Goal: Task Accomplishment & Management: Use online tool/utility

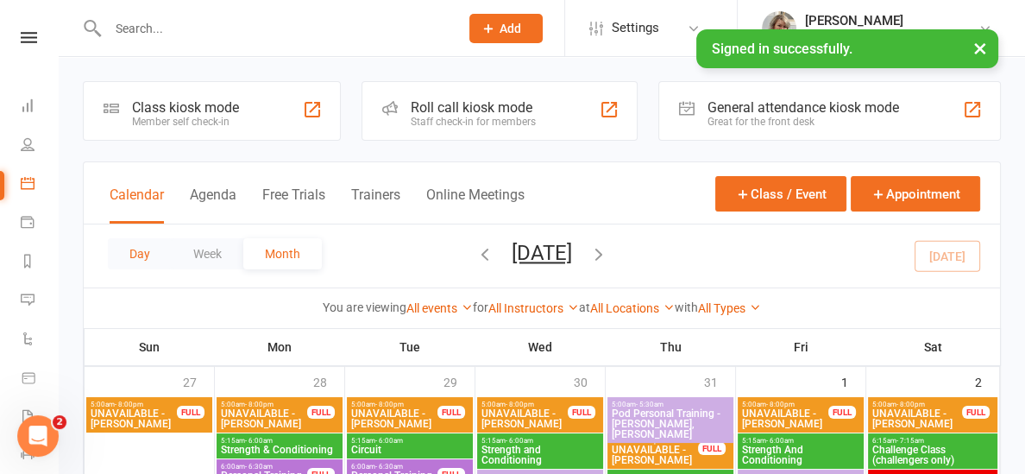
click at [116, 252] on button "Day" at bounding box center [140, 253] width 64 height 31
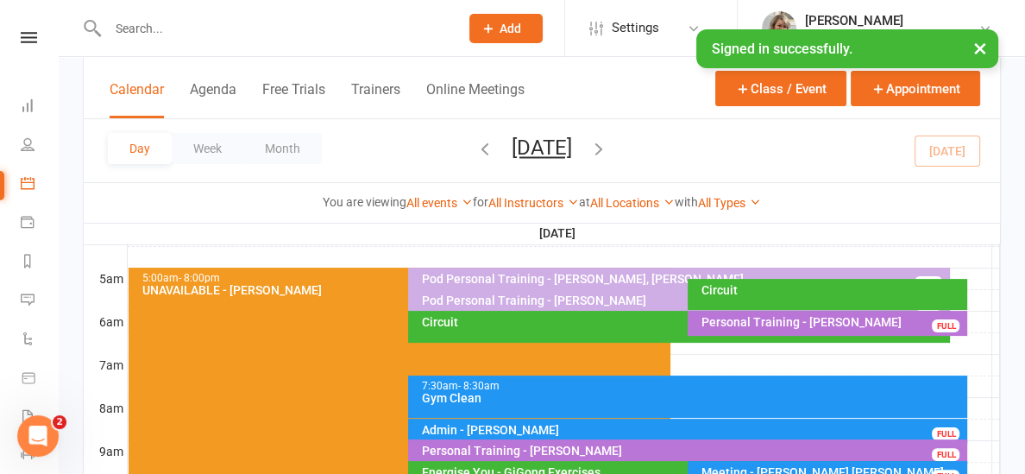
scroll to position [298, 0]
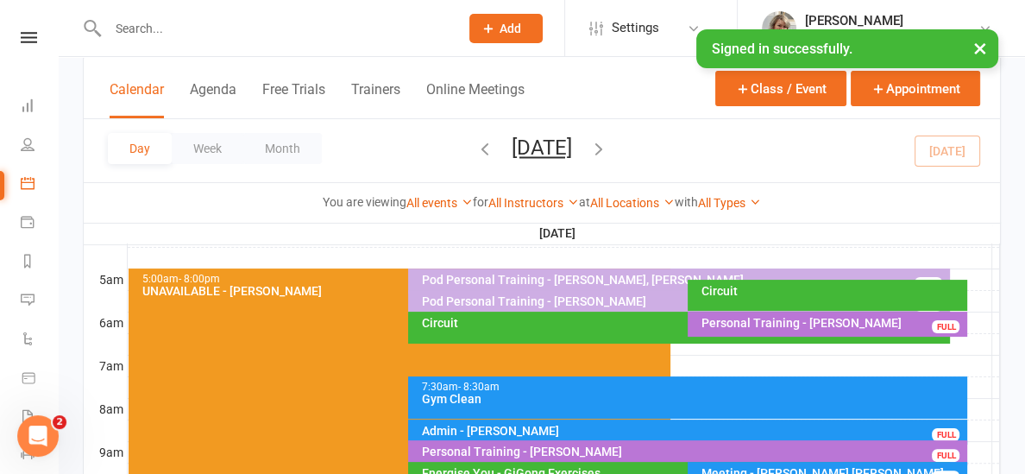
click at [745, 300] on div "Circuit" at bounding box center [828, 295] width 280 height 31
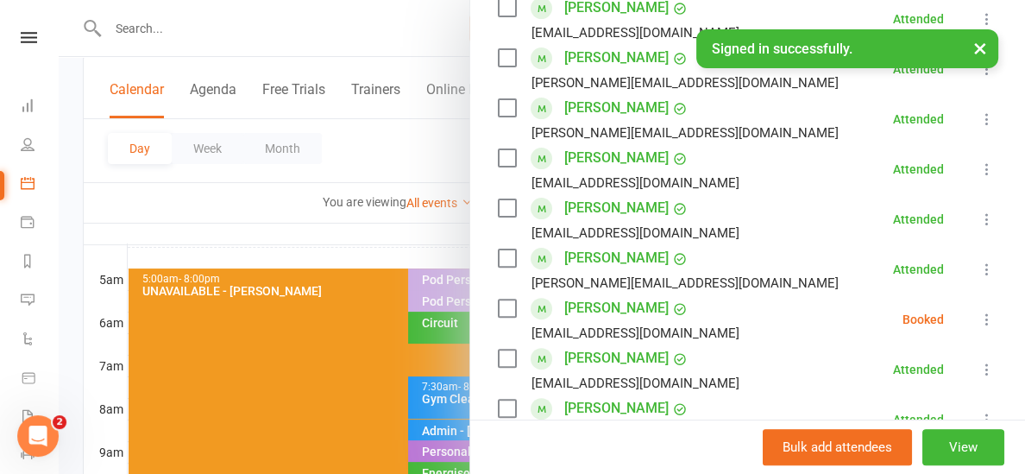
scroll to position [484, 0]
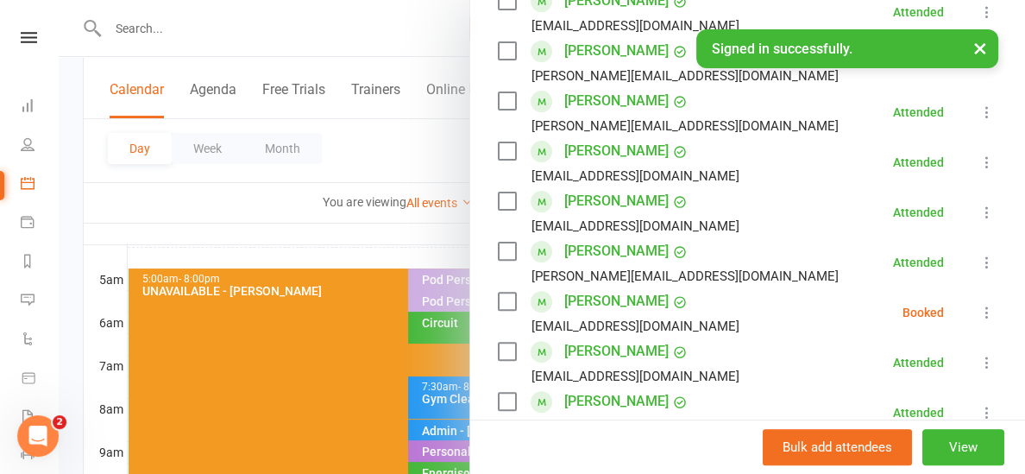
click at [981, 313] on icon at bounding box center [986, 312] width 17 height 17
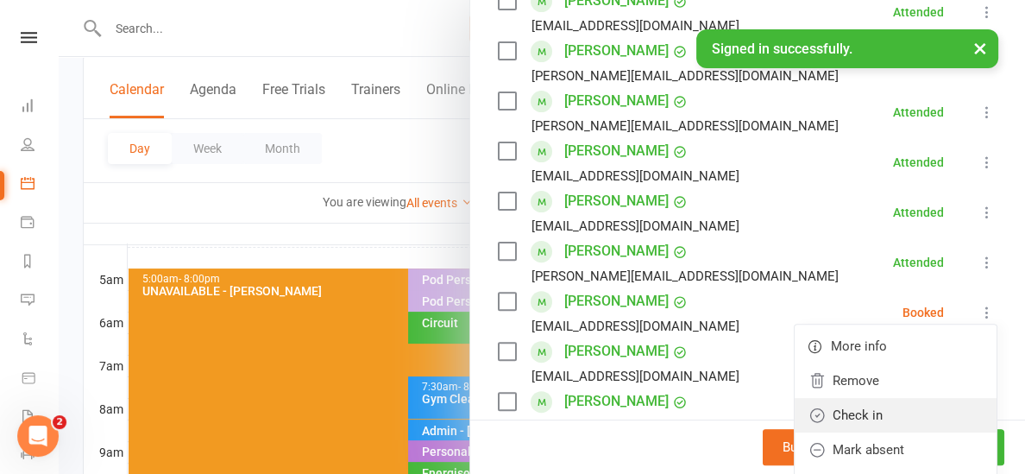
click at [894, 410] on link "Check in" at bounding box center [896, 415] width 202 height 35
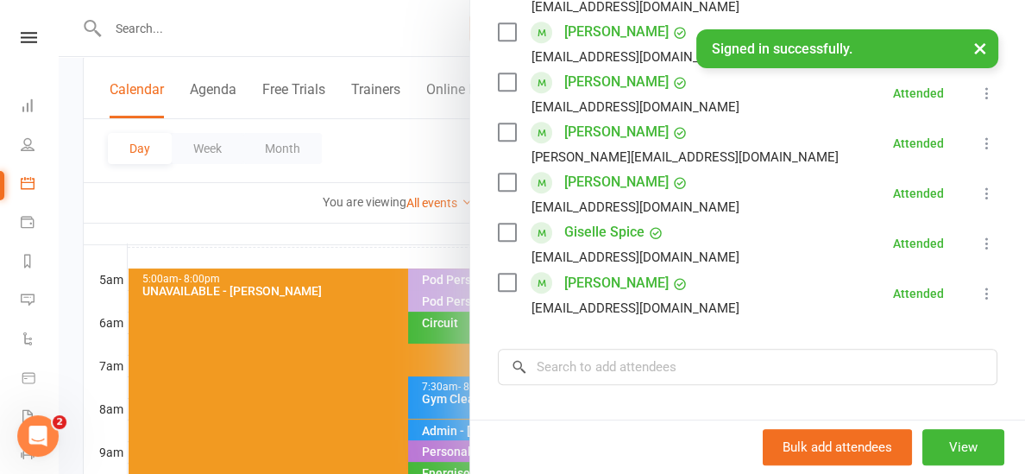
scroll to position [809, 0]
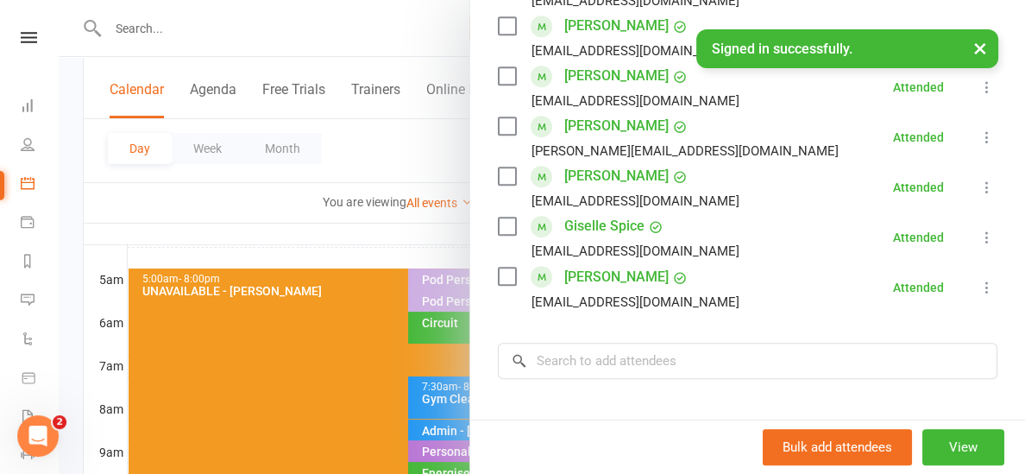
click at [342, 257] on div at bounding box center [542, 237] width 966 height 474
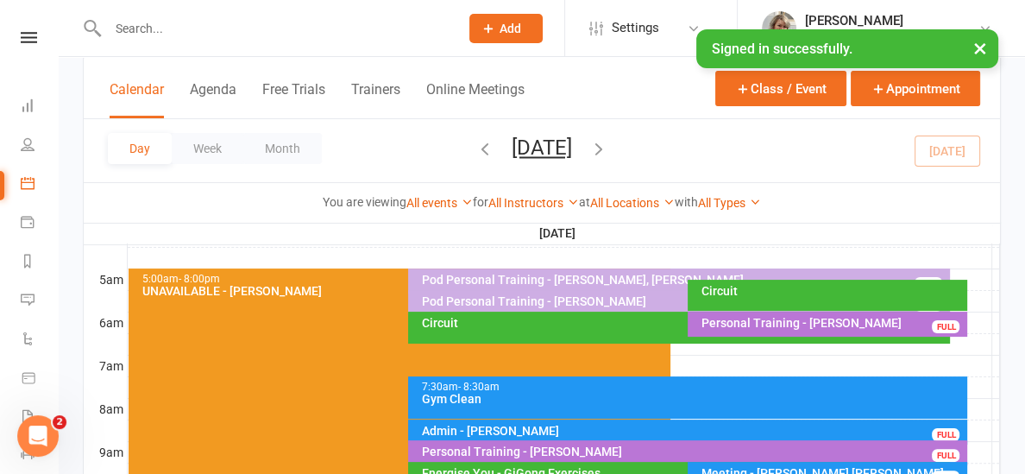
click at [435, 329] on div "Circuit" at bounding box center [679, 327] width 542 height 32
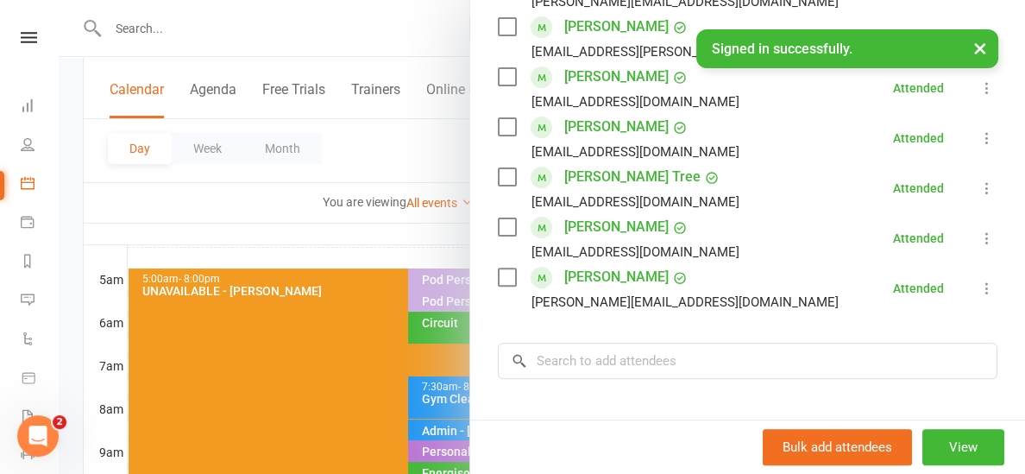
scroll to position [487, 0]
click at [436, 247] on div at bounding box center [542, 237] width 966 height 474
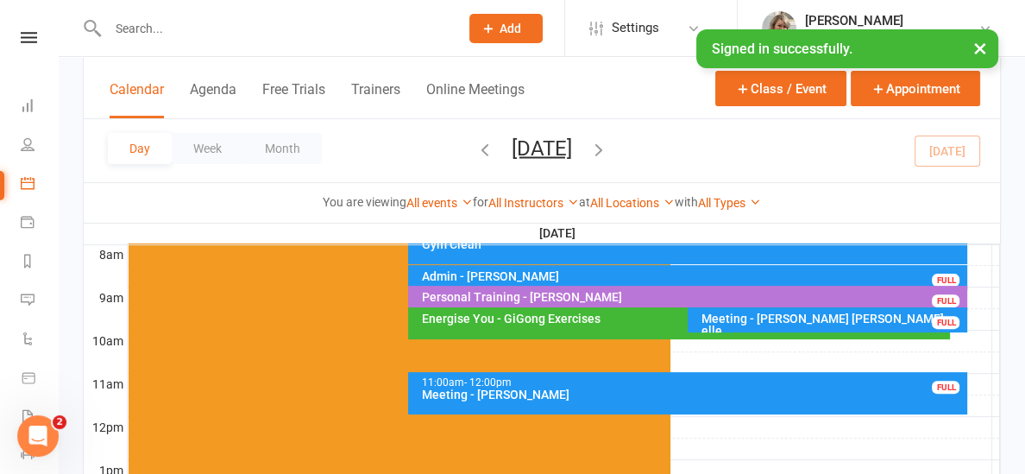
scroll to position [458, 0]
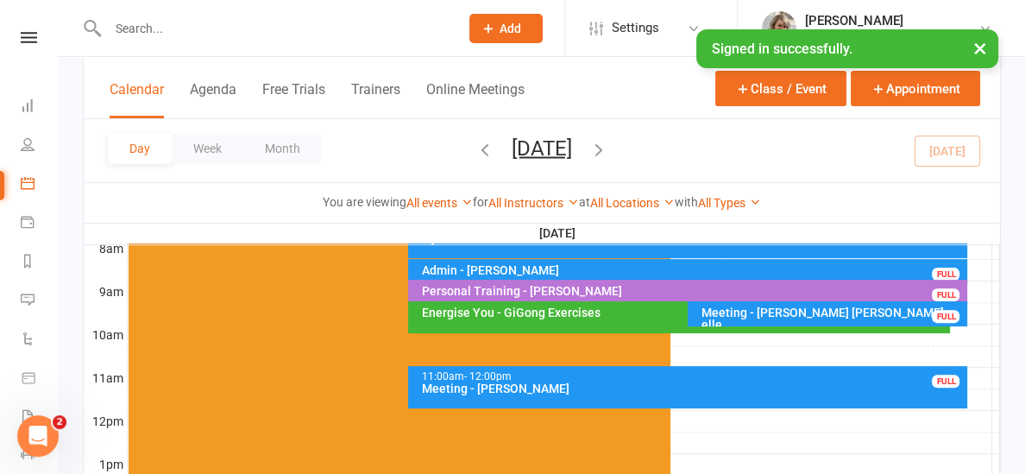
click at [732, 309] on div "Meeting - [PERSON_NAME] [PERSON_NAME] elle" at bounding box center [832, 318] width 264 height 24
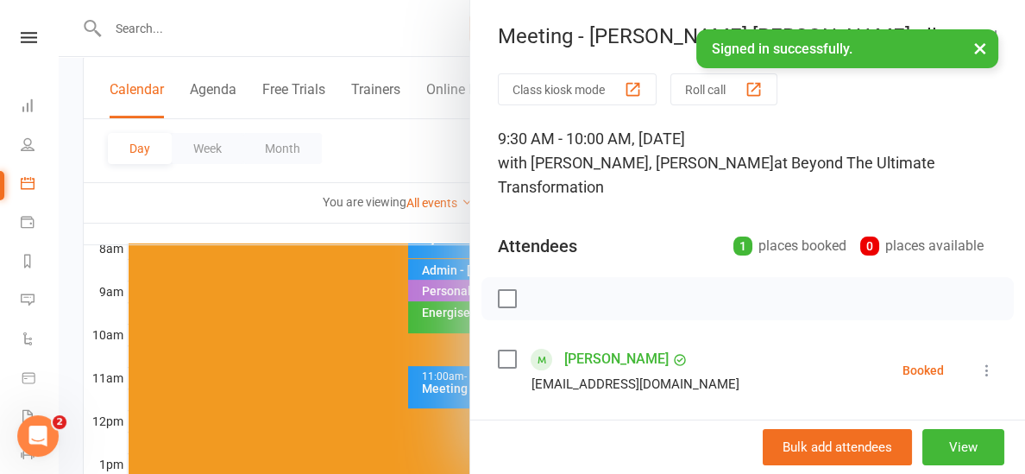
click at [371, 225] on div at bounding box center [542, 237] width 966 height 474
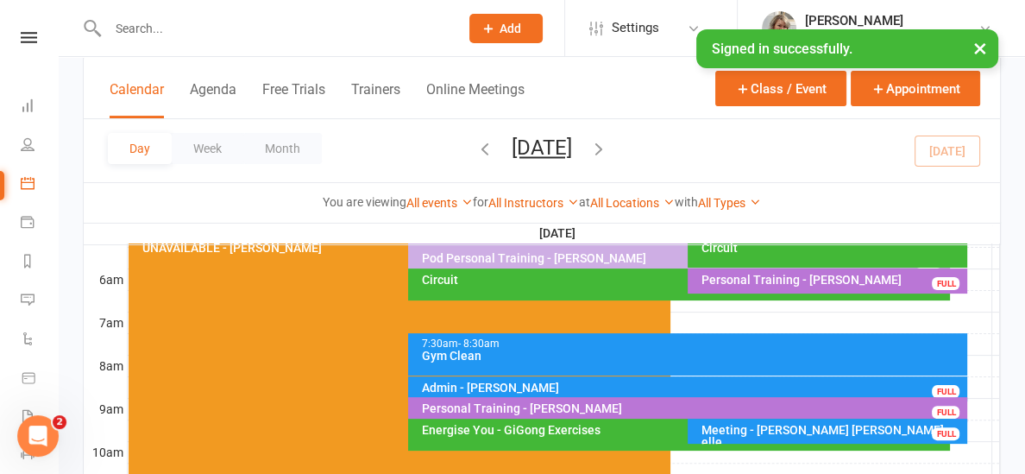
scroll to position [325, 0]
